Goal: Transaction & Acquisition: Download file/media

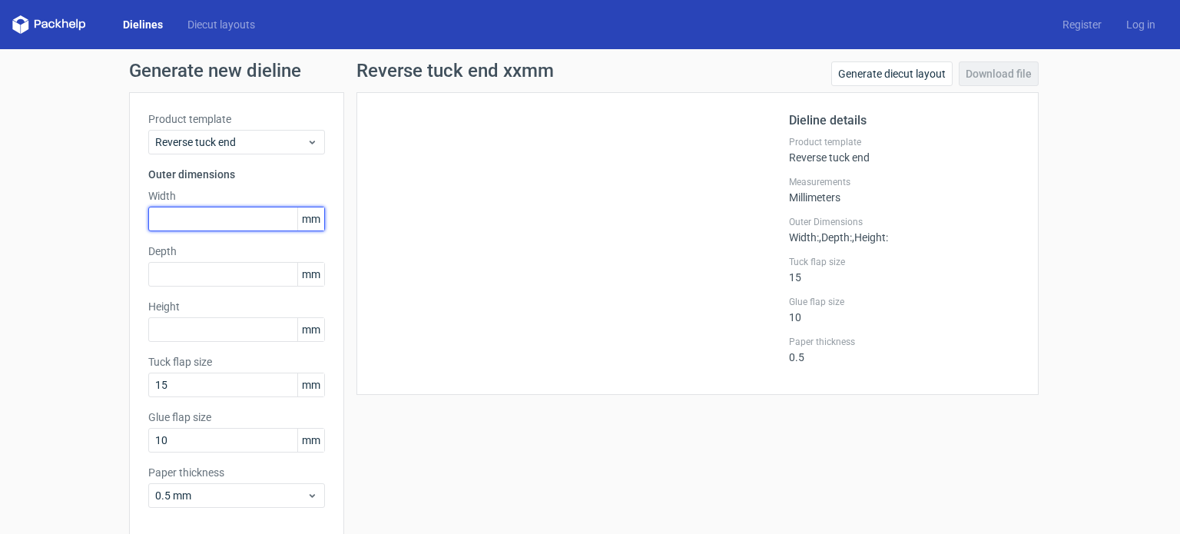
click at [188, 218] on input "text" at bounding box center [236, 219] width 177 height 25
type input "150"
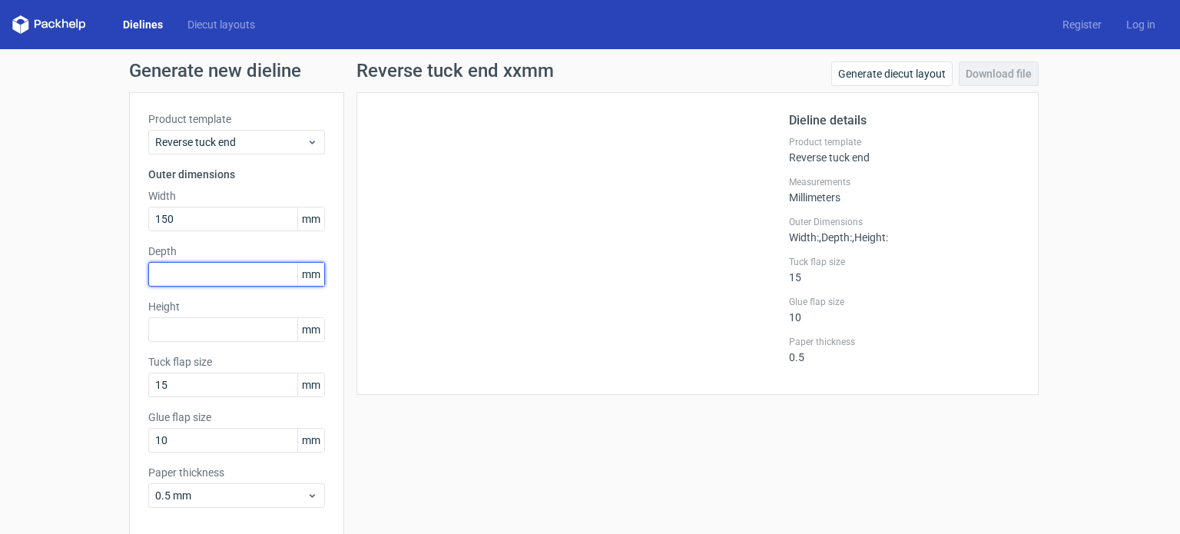
click at [163, 279] on input "text" at bounding box center [236, 274] width 177 height 25
type input "68"
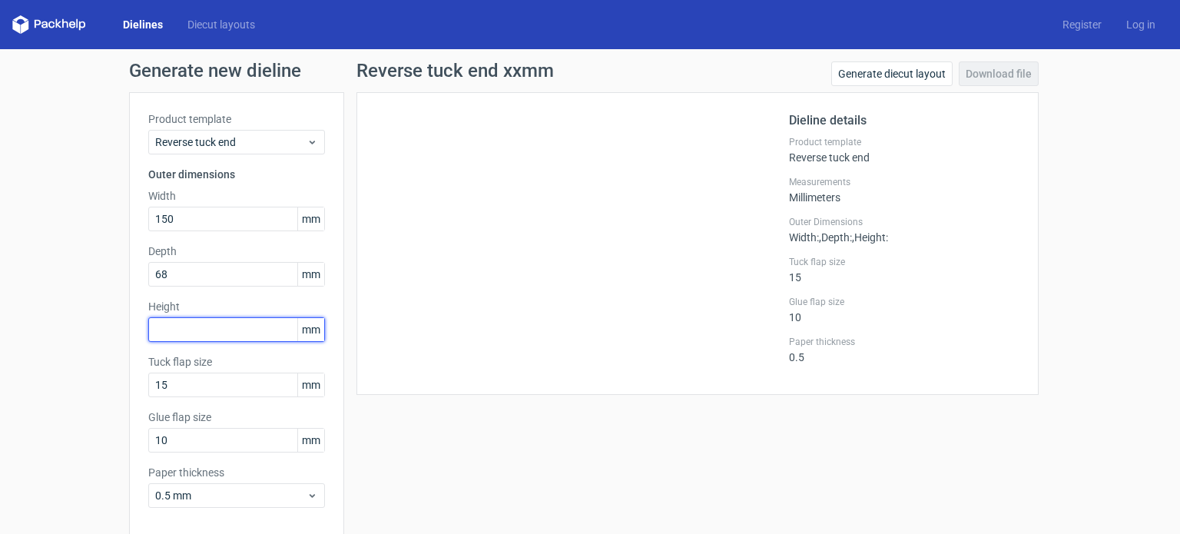
click at [174, 330] on input "text" at bounding box center [236, 329] width 177 height 25
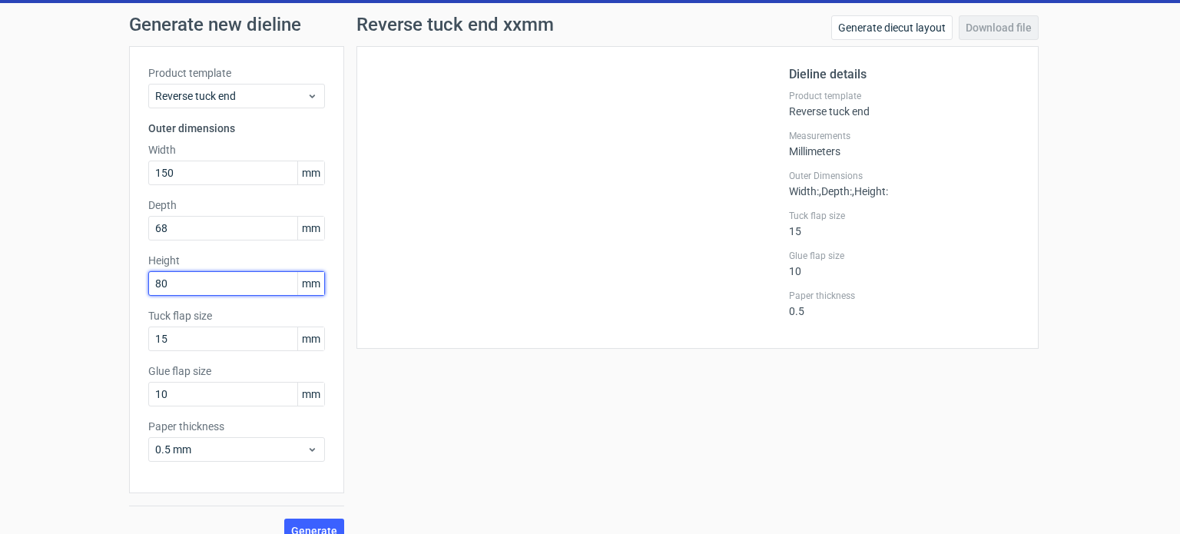
scroll to position [67, 0]
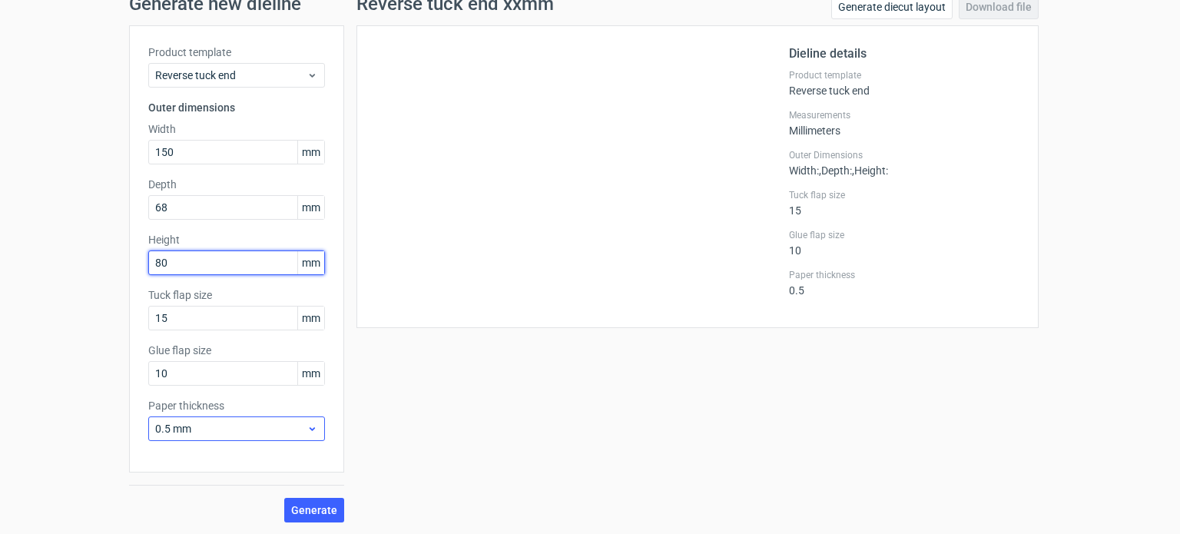
type input "80"
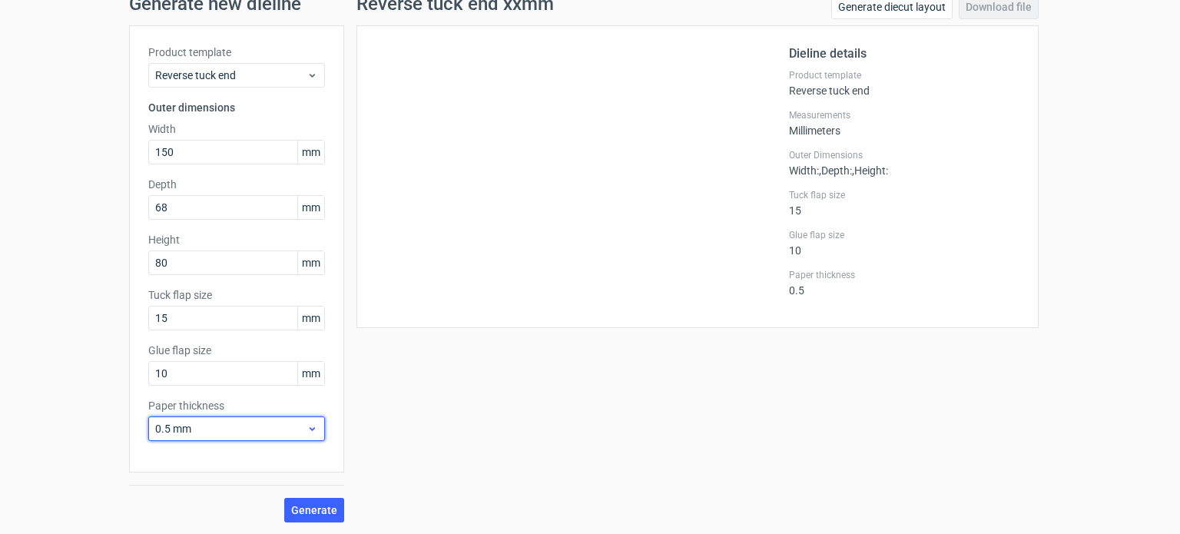
click at [288, 435] on span "0.5 mm" at bounding box center [230, 428] width 151 height 15
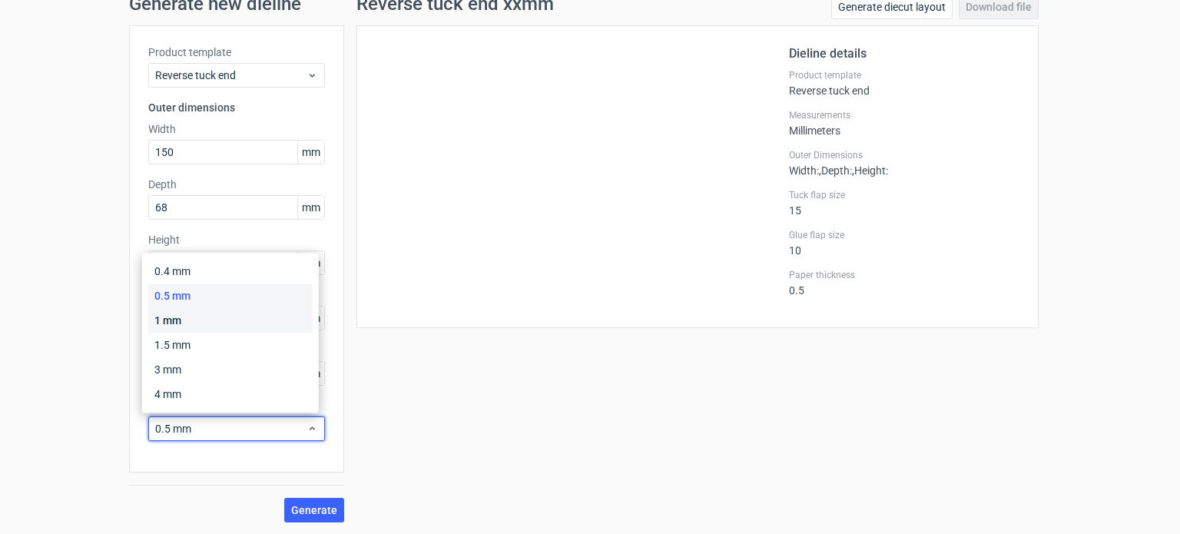
click at [172, 322] on div "1 mm" at bounding box center [230, 320] width 164 height 25
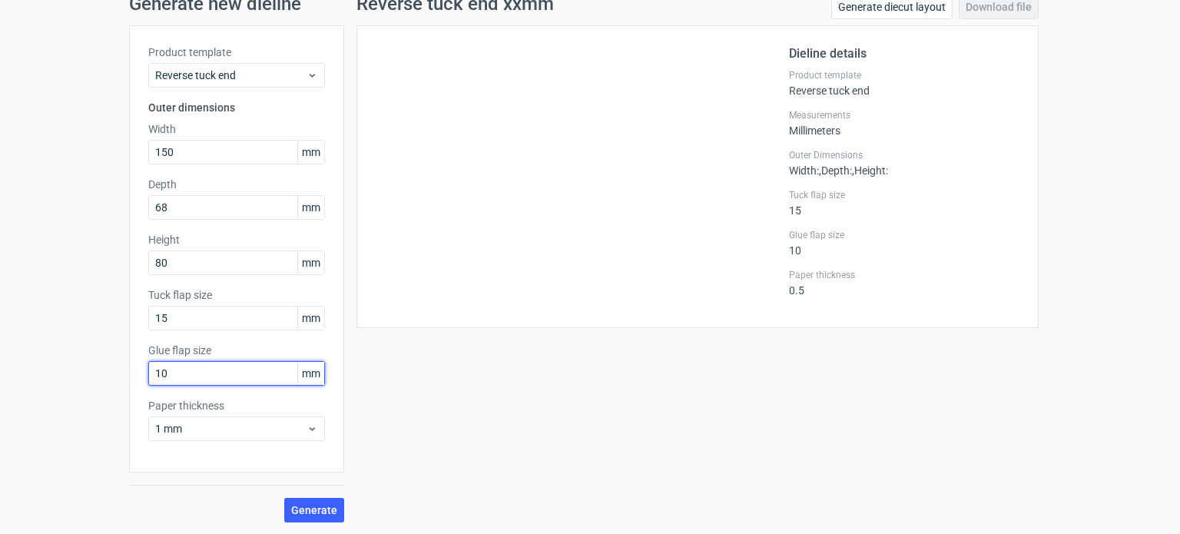
click at [181, 371] on input "10" at bounding box center [236, 373] width 177 height 25
type input "12"
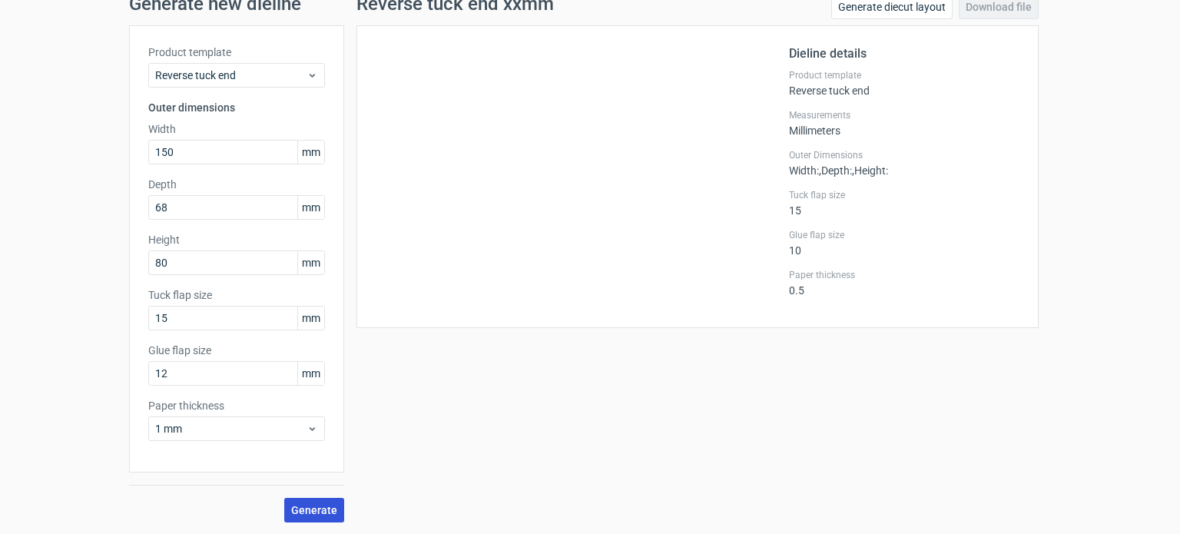
click at [320, 509] on span "Generate" at bounding box center [314, 510] width 46 height 11
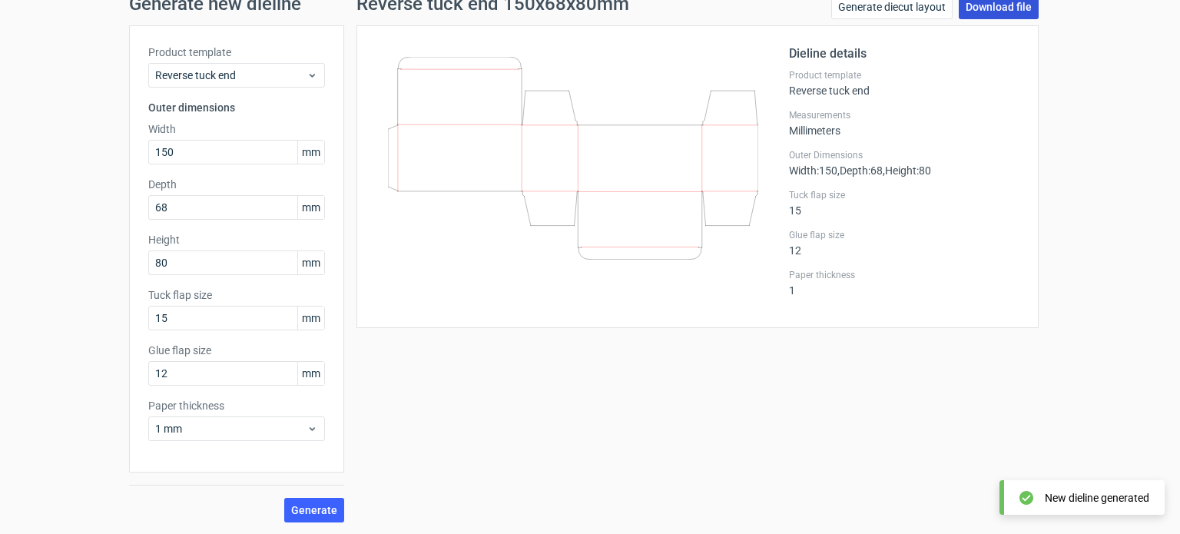
click at [1011, 11] on link "Download file" at bounding box center [999, 7] width 80 height 25
drag, startPoint x: 664, startPoint y: 383, endPoint x: 622, endPoint y: 293, distance: 99.7
click at [664, 383] on div "Reverse tuck end 150x68x80mm Generate diecut layout Download file Dieline detai…" at bounding box center [697, 259] width 707 height 528
